Goal: Task Accomplishment & Management: Manage account settings

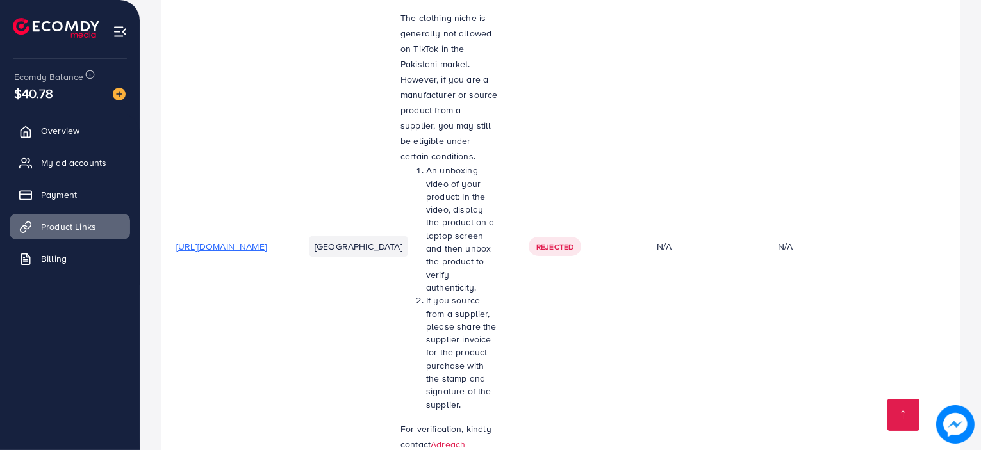
scroll to position [320, 0]
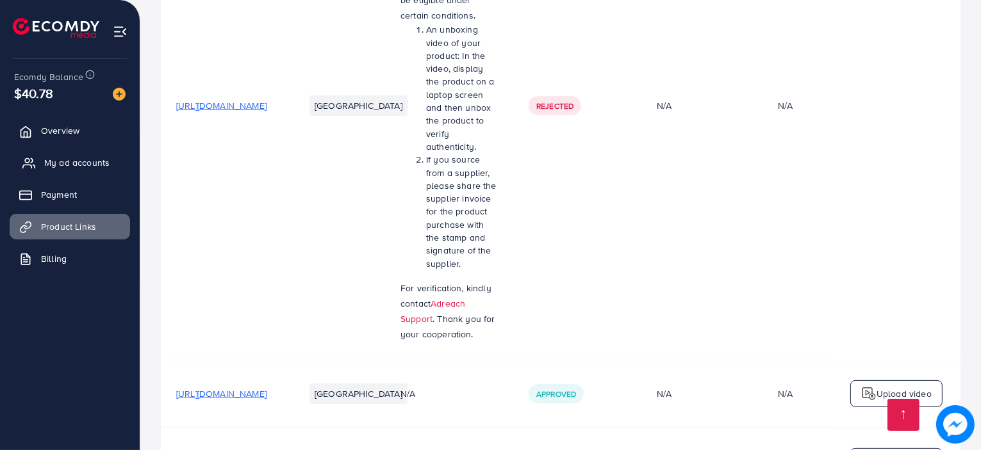
click at [86, 153] on link "My ad accounts" at bounding box center [70, 163] width 120 height 26
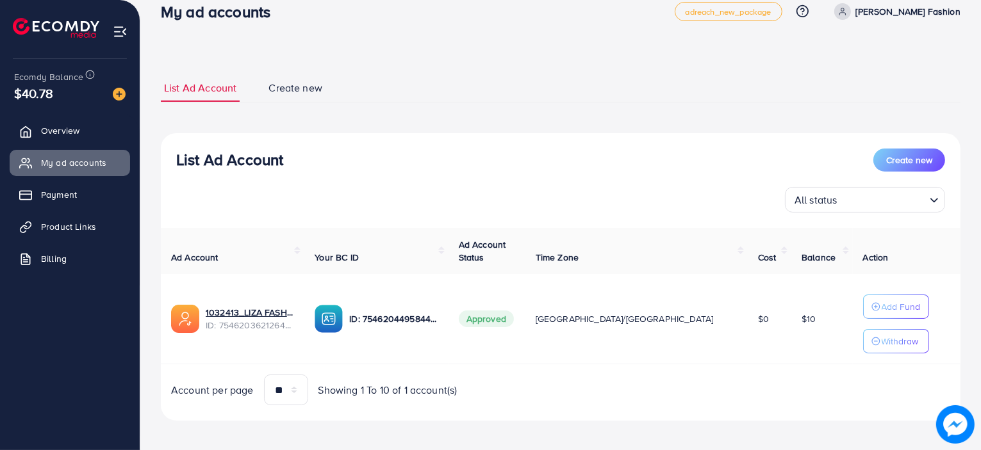
scroll to position [26, 0]
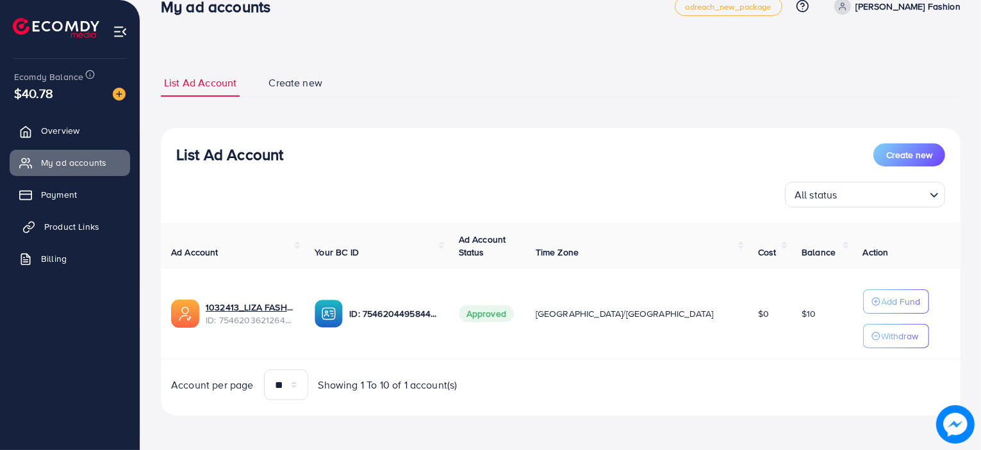
click at [66, 227] on span "Product Links" at bounding box center [71, 226] width 55 height 13
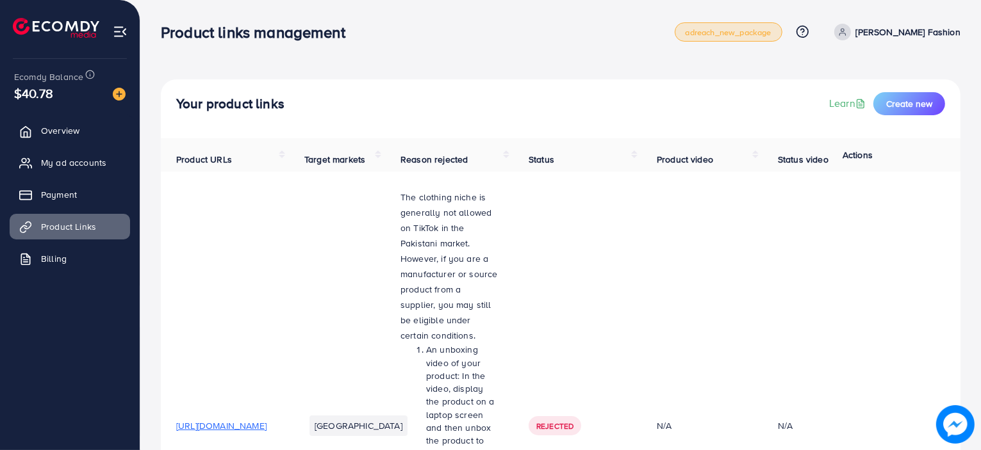
click at [748, 33] on span "adreach_new_package" at bounding box center [728, 32] width 86 height 8
click at [101, 199] on link "Payment" at bounding box center [70, 195] width 120 height 26
